Goal: Use online tool/utility: Utilize a website feature to perform a specific function

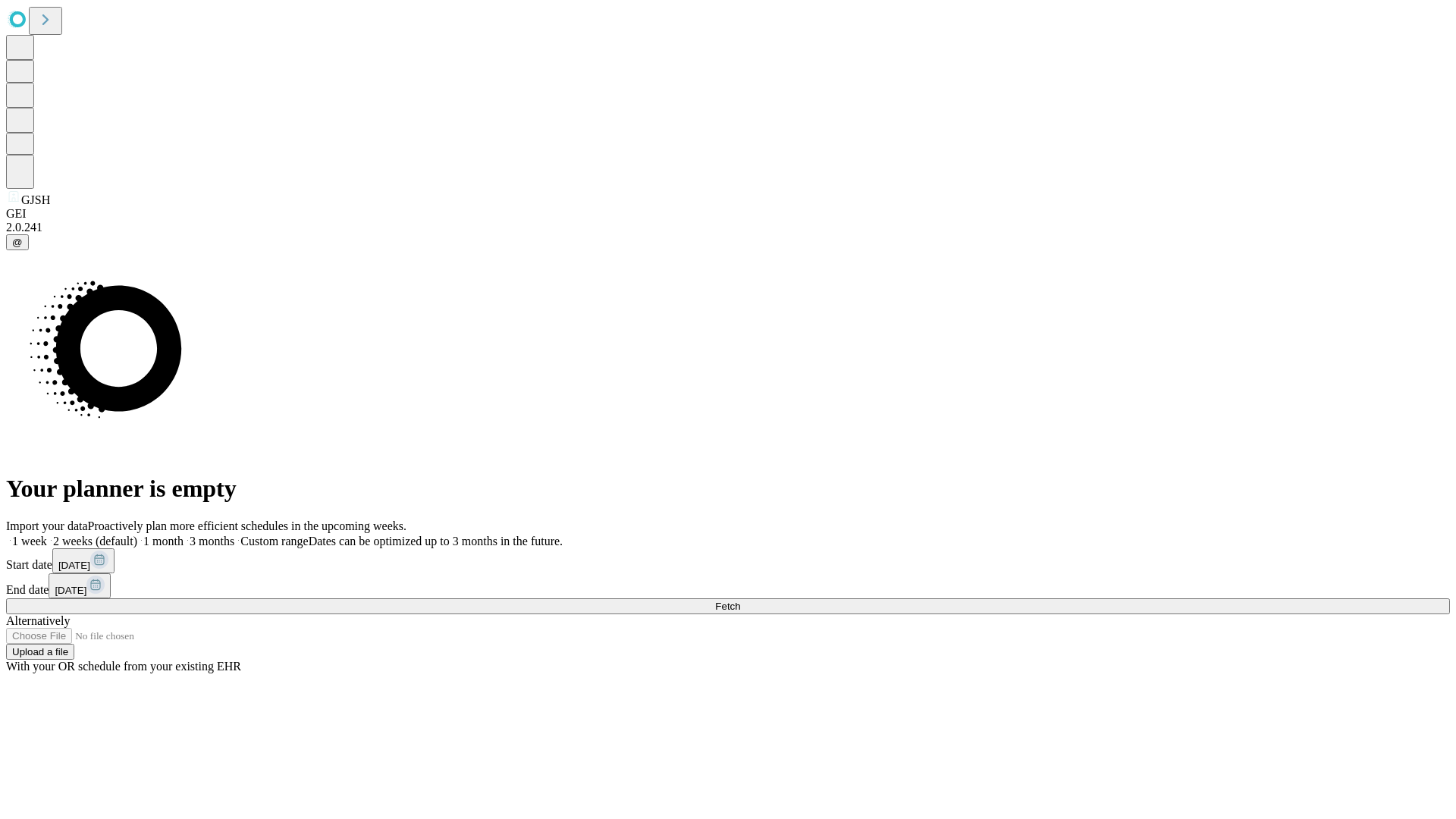
click at [740, 601] on span "Fetch" at bounding box center [727, 606] width 25 height 11
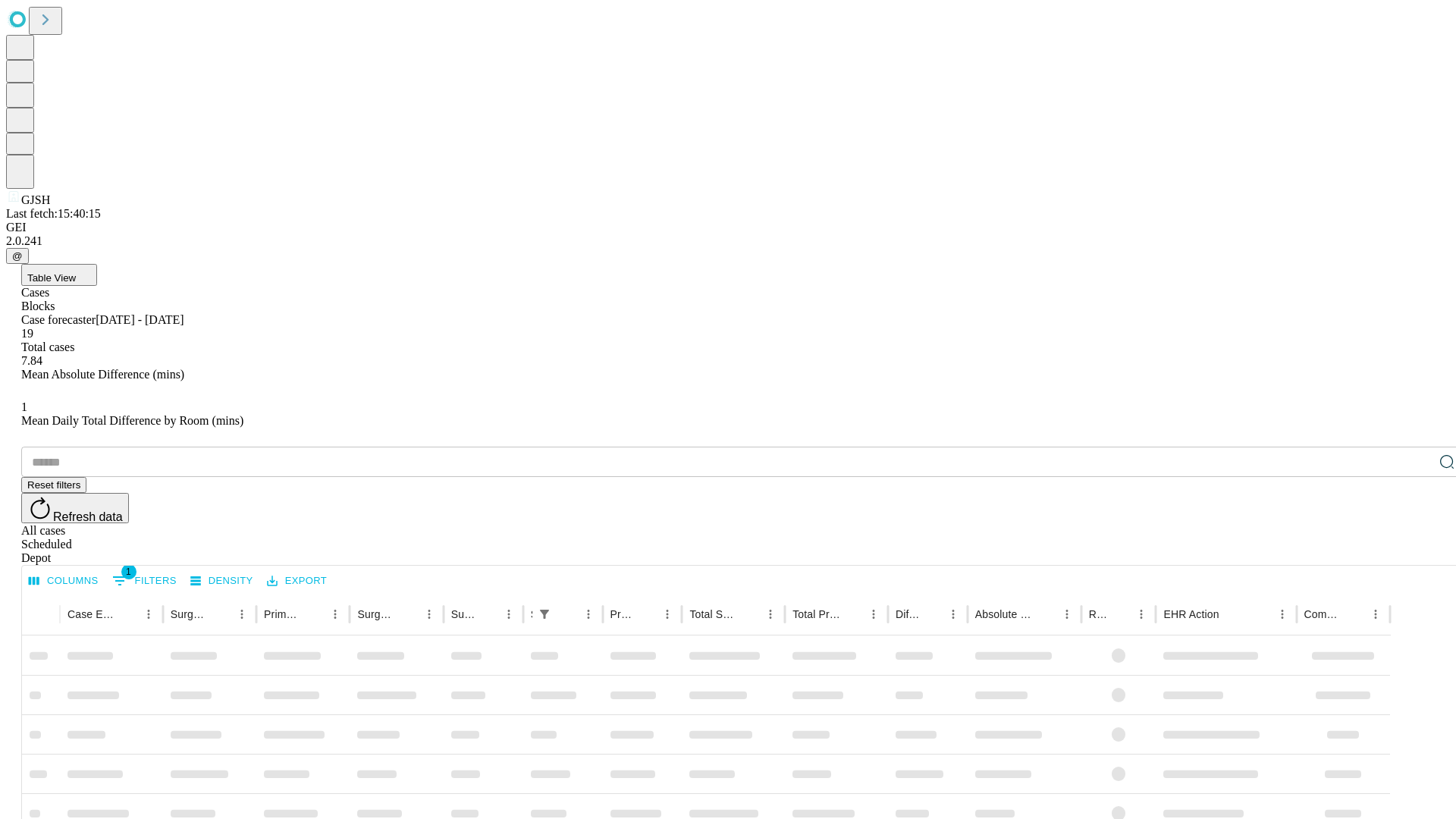
click at [76, 272] on span "Table View" at bounding box center [52, 278] width 48 height 11
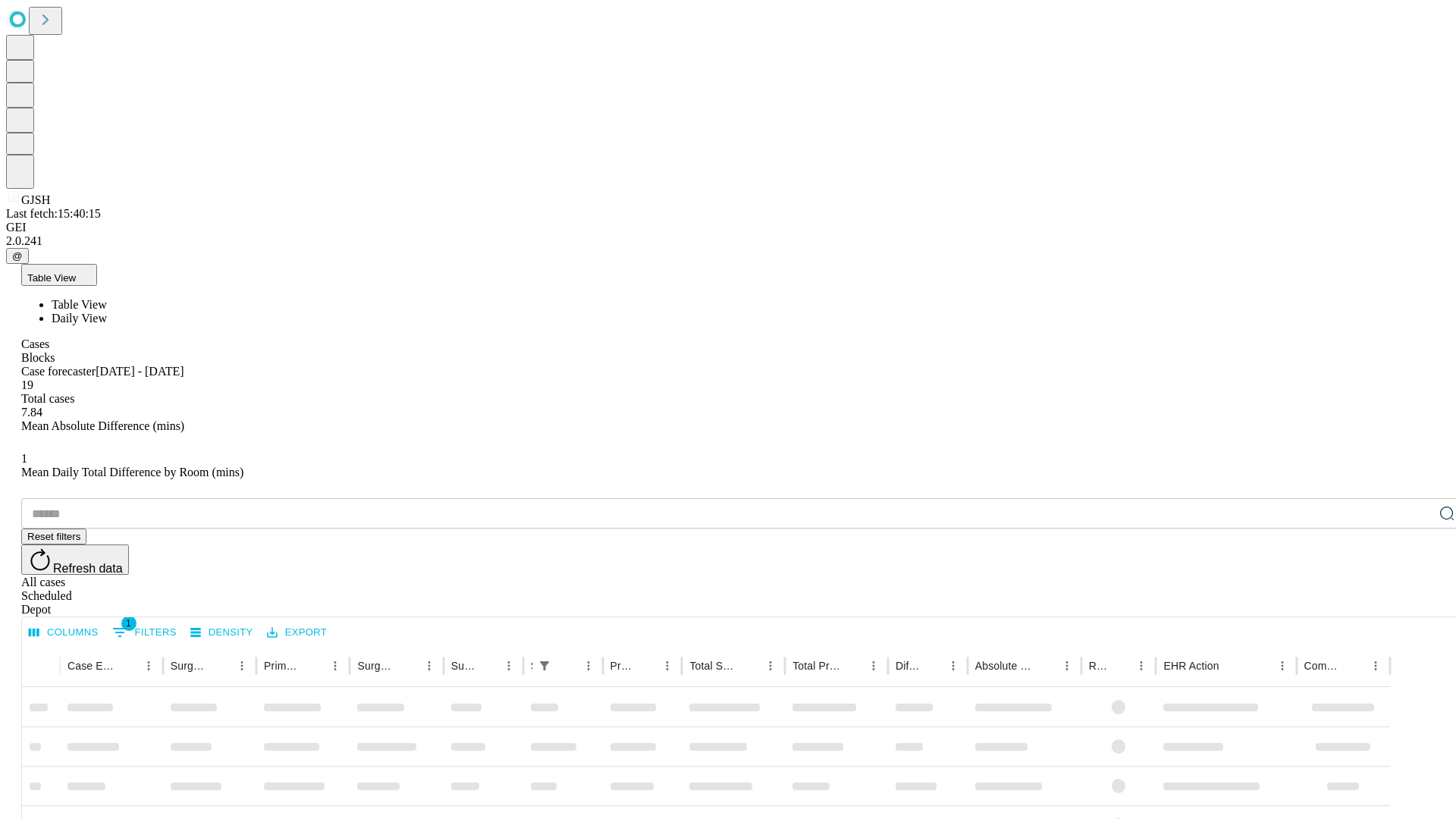
click at [107, 312] on span "Daily View" at bounding box center [79, 318] width 55 height 13
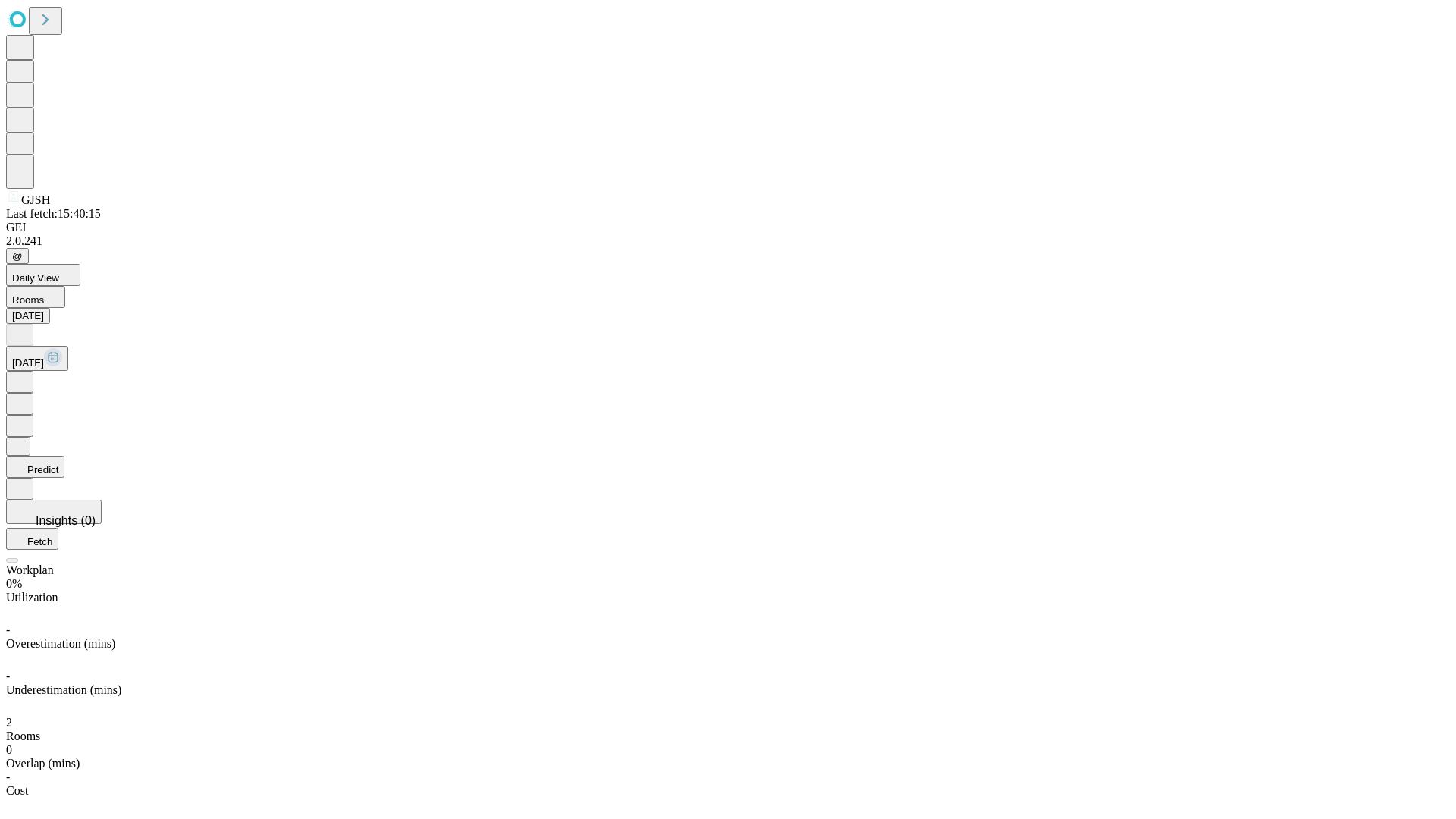
click at [64, 455] on button "Predict" at bounding box center [35, 467] width 58 height 22
